Goal: Share content

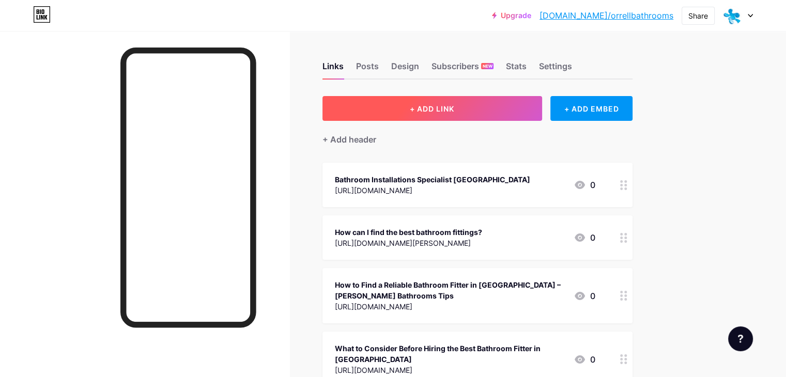
click at [454, 110] on span "+ ADD LINK" at bounding box center [432, 108] width 44 height 9
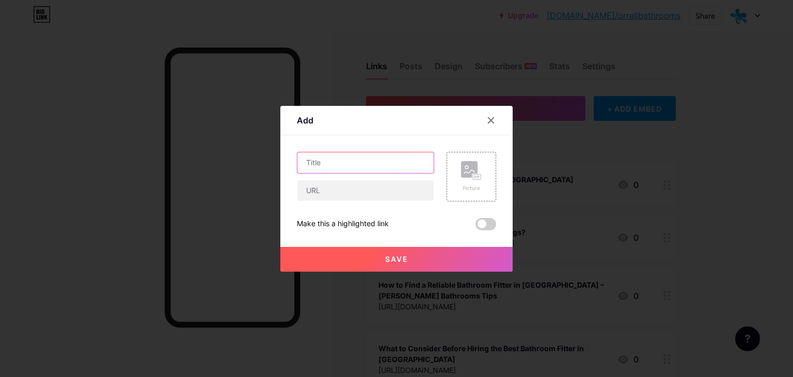
drag, startPoint x: 318, startPoint y: 163, endPoint x: 314, endPoint y: 167, distance: 6.2
click at [318, 163] on input "text" at bounding box center [365, 162] width 136 height 21
paste input "[EMAIL_ADDRESS][DOMAIN_NAME]"
drag, startPoint x: 324, startPoint y: 198, endPoint x: 325, endPoint y: 193, distance: 5.2
click at [324, 195] on input "text" at bounding box center [365, 190] width 136 height 21
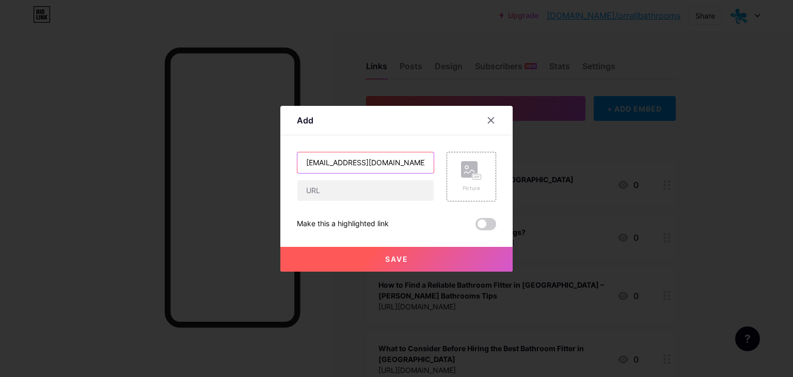
click at [359, 168] on input "[EMAIL_ADDRESS][DOMAIN_NAME]" at bounding box center [365, 162] width 136 height 21
paste input "Bathroom Fitting [GEOGRAPHIC_DATA]– Expert, Affordable & Stylish"
type input "Bathroom Fitting [GEOGRAPHIC_DATA]– Expert, Affordable & Stylish"
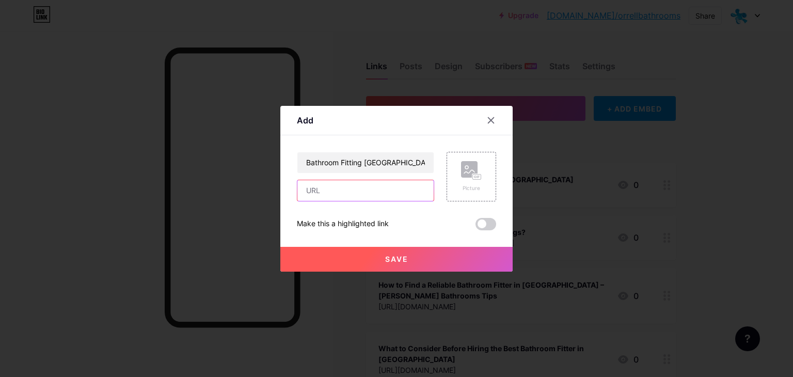
click at [377, 188] on input "text" at bounding box center [365, 190] width 136 height 21
paste input "[URL][DOMAIN_NAME]"
type input "[URL][DOMAIN_NAME]"
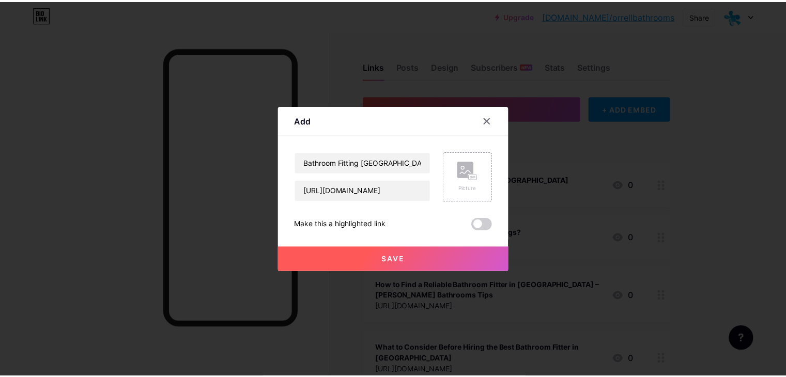
scroll to position [0, 0]
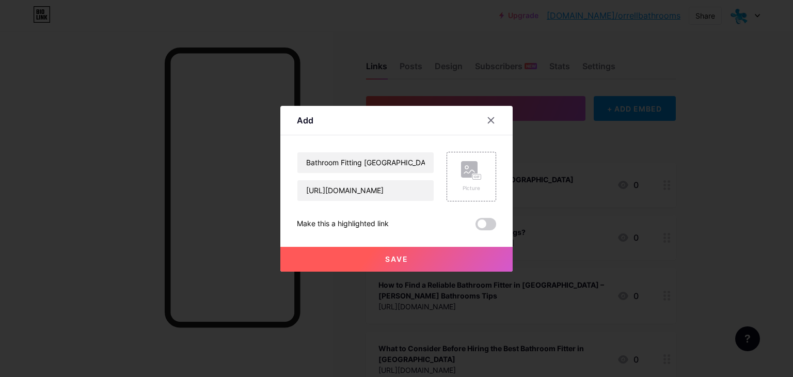
click at [385, 263] on span "Save" at bounding box center [396, 259] width 23 height 9
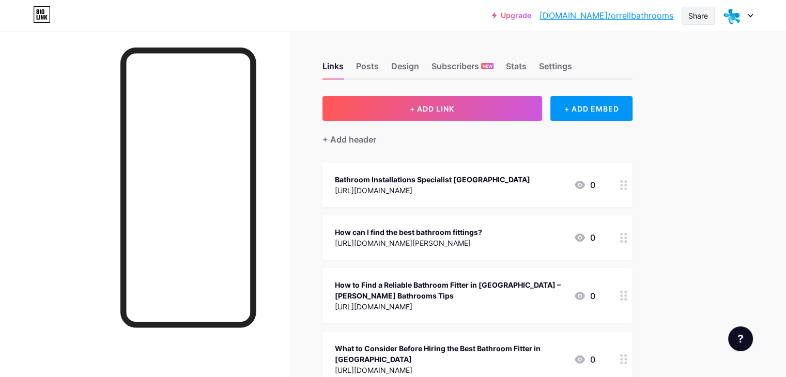
click at [696, 15] on div "Share" at bounding box center [698, 15] width 20 height 11
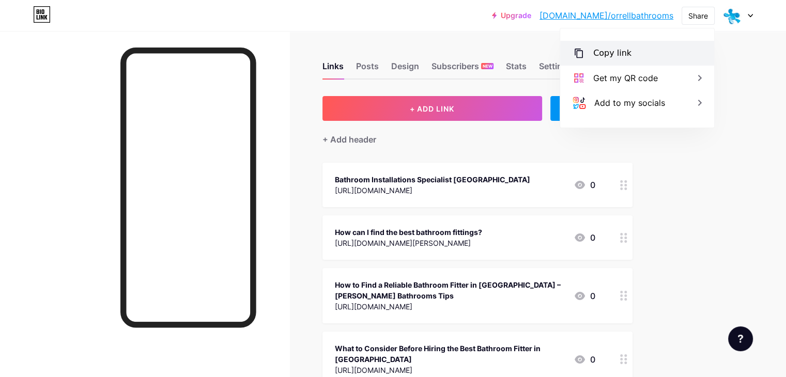
click at [621, 52] on div "Copy link" at bounding box center [612, 53] width 38 height 12
